Goal: Task Accomplishment & Management: Manage account settings

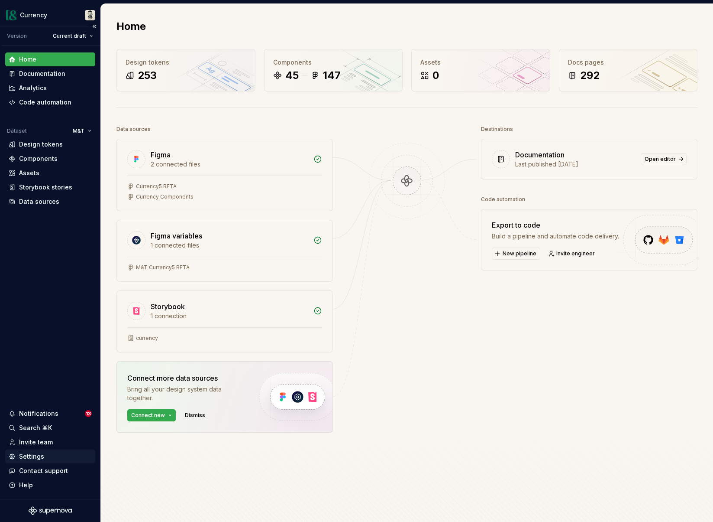
click at [28, 457] on div "Settings" at bounding box center [31, 456] width 25 height 9
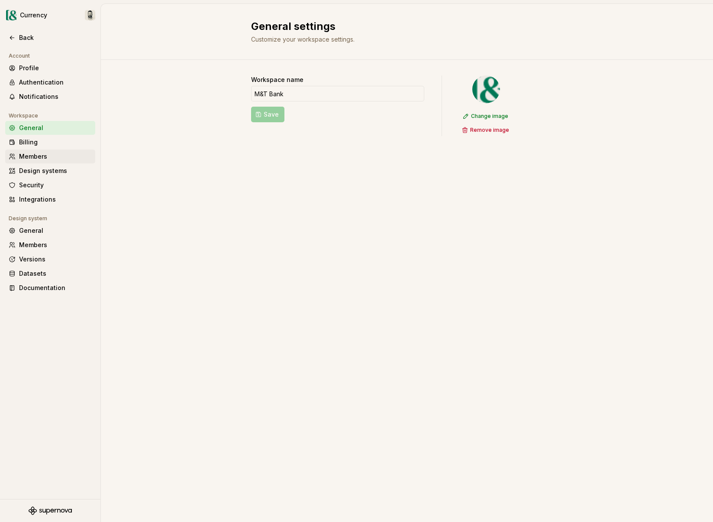
click at [40, 159] on div "Members" at bounding box center [55, 156] width 73 height 9
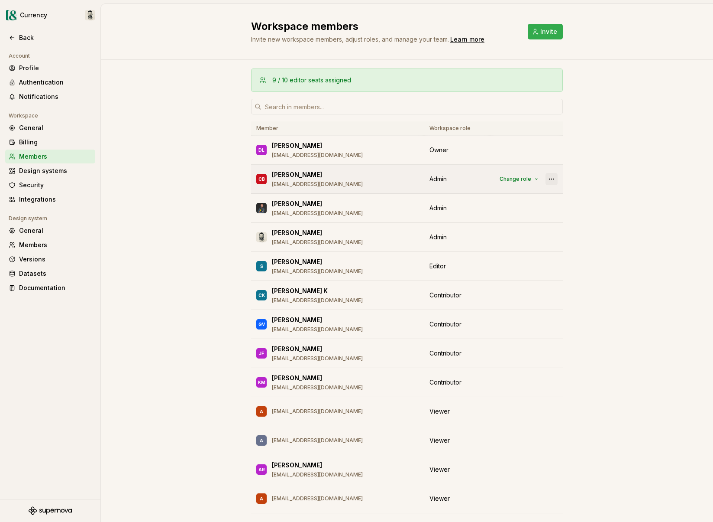
click at [547, 178] on button "button" at bounding box center [552, 179] width 12 height 12
click at [520, 179] on span "Change role" at bounding box center [516, 178] width 32 height 7
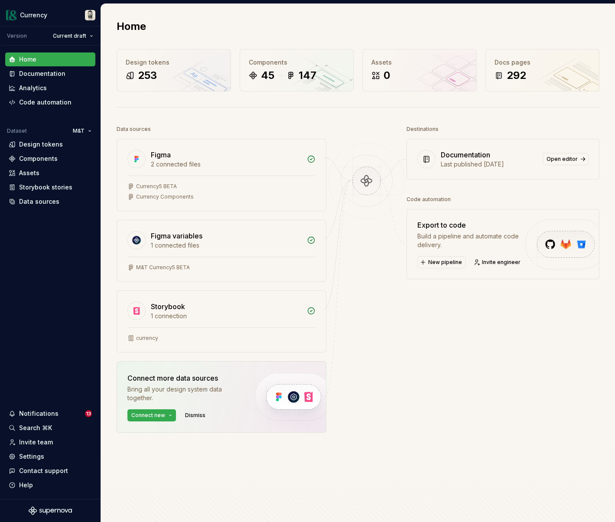
click at [471, 387] on div "Destinations Documentation Last published [DATE] Open editor Code automation Ex…" at bounding box center [502, 299] width 193 height 353
click at [488, 30] on div "Home" at bounding box center [358, 26] width 483 height 14
click at [563, 28] on div "Home" at bounding box center [358, 26] width 483 height 14
click at [369, 133] on div at bounding box center [366, 299] width 80 height 353
click at [262, 73] on div "45" at bounding box center [267, 75] width 13 height 14
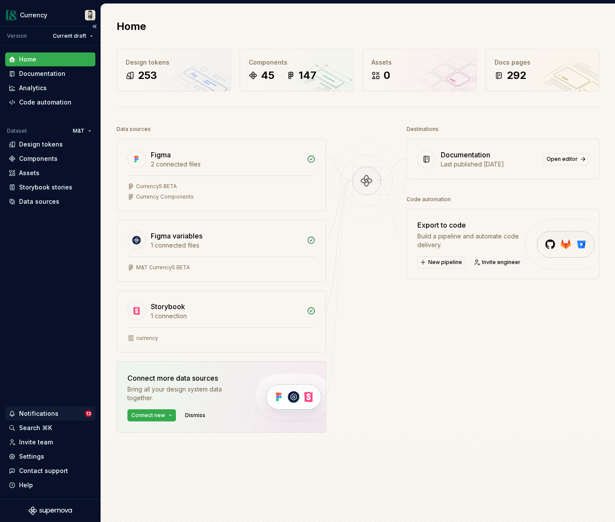
click at [32, 409] on div "Notifications" at bounding box center [38, 413] width 39 height 9
